Goal: Navigation & Orientation: Go to known website

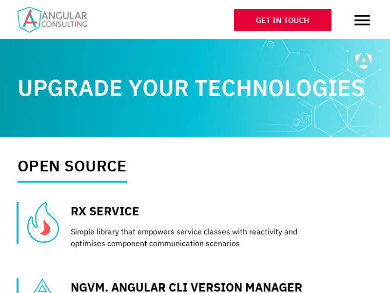
scroll to position [0, 358]
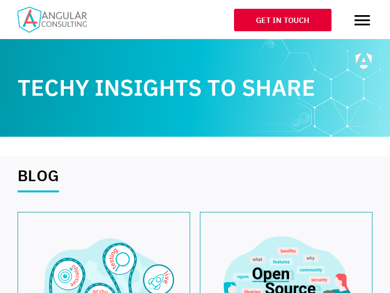
scroll to position [0, 358]
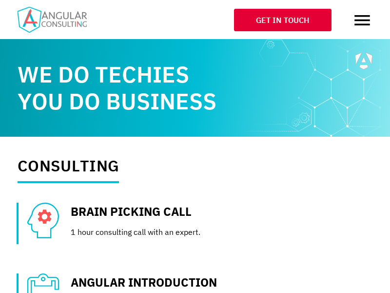
scroll to position [0, 358]
